Goal: Information Seeking & Learning: Understand process/instructions

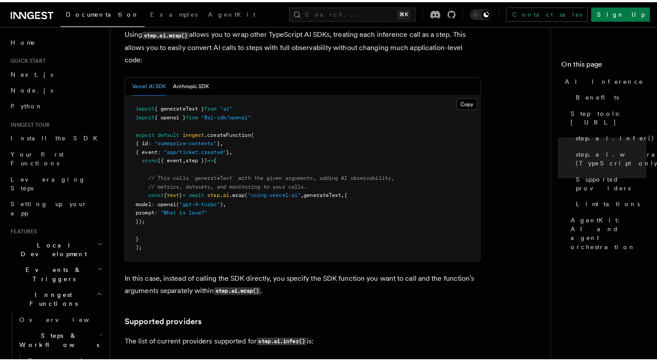
scroll to position [865, 0]
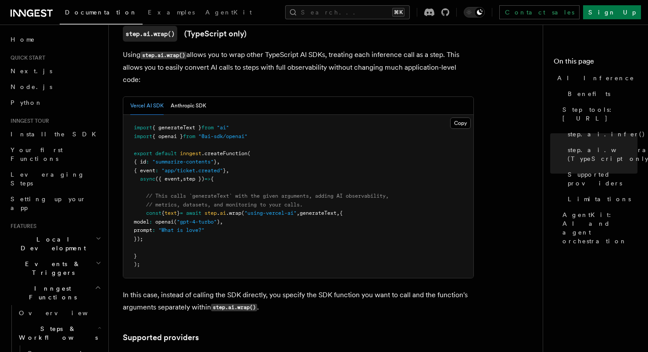
click at [283, 179] on pre "import { generateText } from "ai" import { openai } from "@ai-sdk/openai" expor…" at bounding box center [298, 196] width 350 height 163
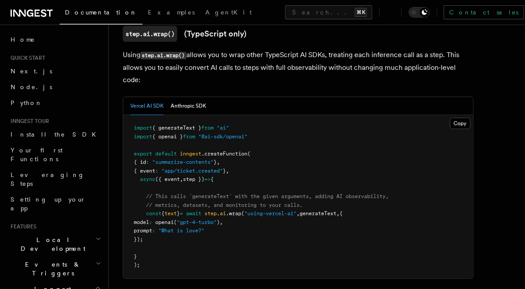
drag, startPoint x: 161, startPoint y: 200, endPoint x: 127, endPoint y: 175, distance: 42.7
click at [127, 175] on pre "import { generateText } from "ai" import { openai } from "@ai-sdk/openai" expor…" at bounding box center [298, 196] width 350 height 163
copy code "const { text } = await step . ai .wrap ( "using-vercel-ai" , generateText , { m…"
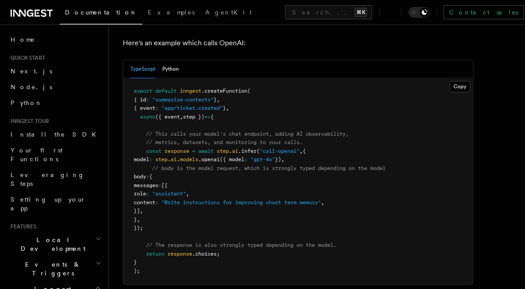
scroll to position [480, 0]
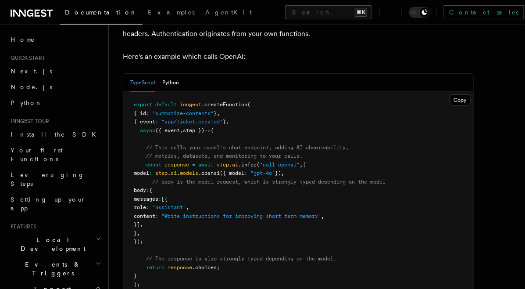
drag, startPoint x: 159, startPoint y: 230, endPoint x: 119, endPoint y: 172, distance: 69.7
click at [201, 264] on span ".choices;" at bounding box center [206, 267] width 28 height 6
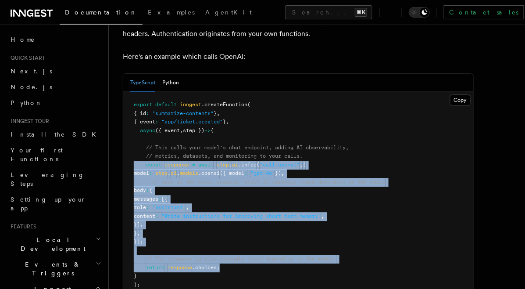
drag, startPoint x: 229, startPoint y: 254, endPoint x: 112, endPoint y: 153, distance: 155.5
copy code "const response = await step . ai .infer ( "call-openai" , { model : step . ai .…"
